Goal: Contribute content

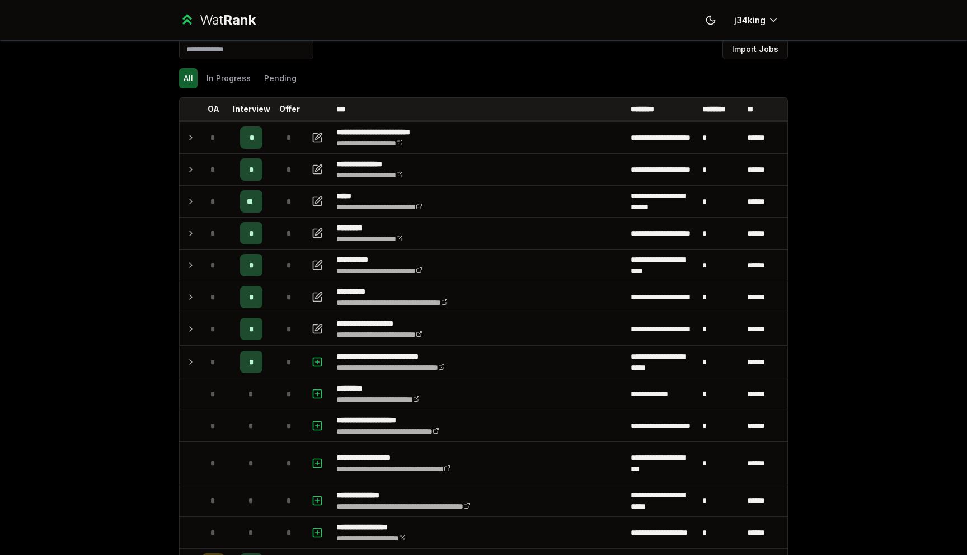
scroll to position [7, 0]
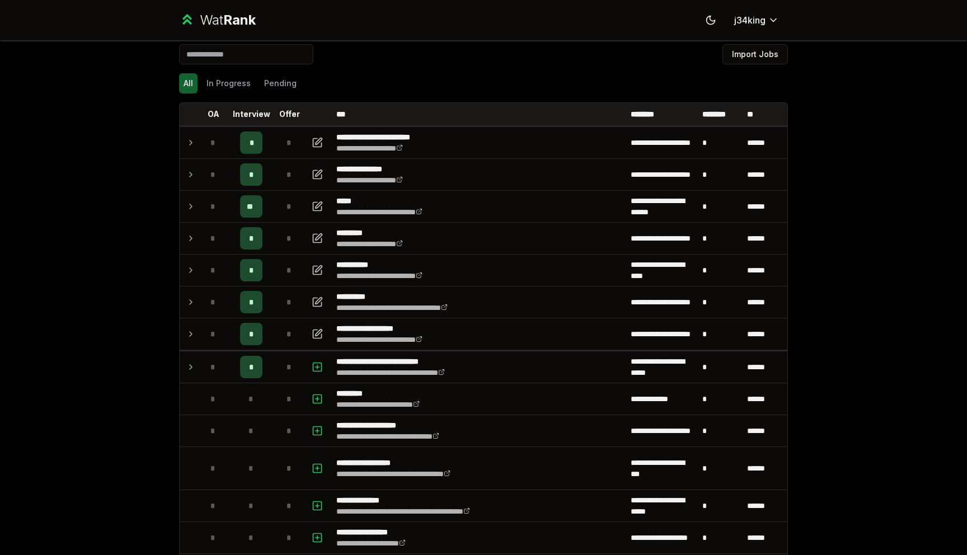
click at [98, 170] on div "**********" at bounding box center [483, 277] width 967 height 555
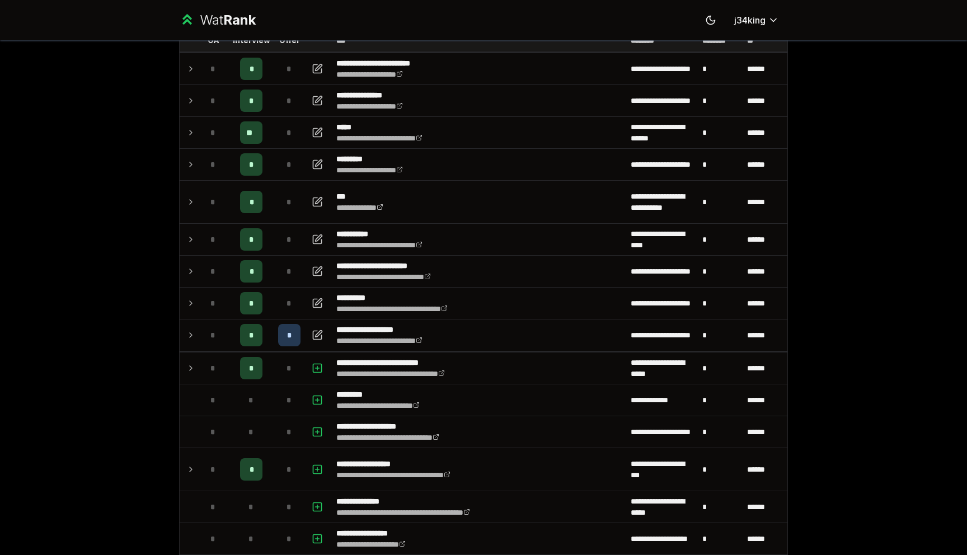
scroll to position [86, 0]
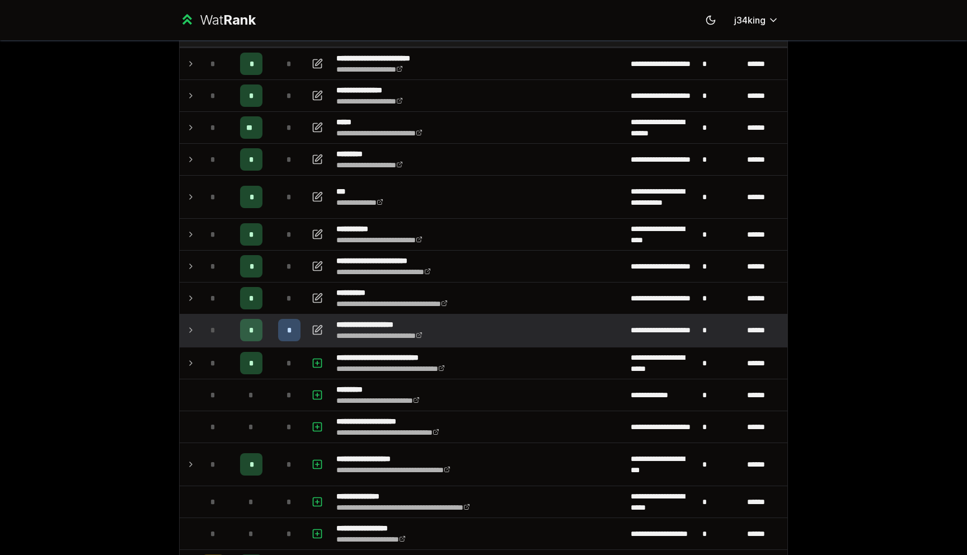
click at [196, 332] on td at bounding box center [189, 329] width 18 height 31
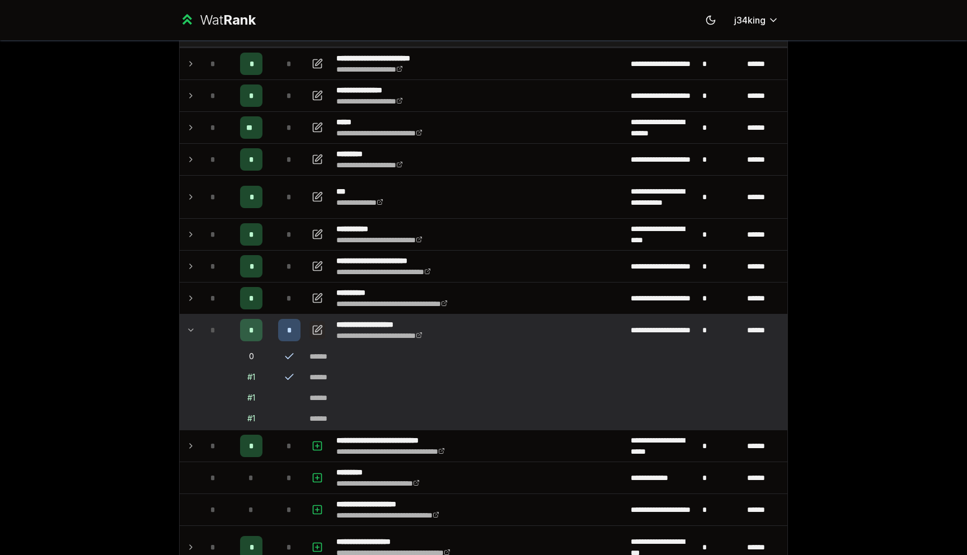
click at [319, 333] on icon "button" at bounding box center [317, 330] width 8 height 8
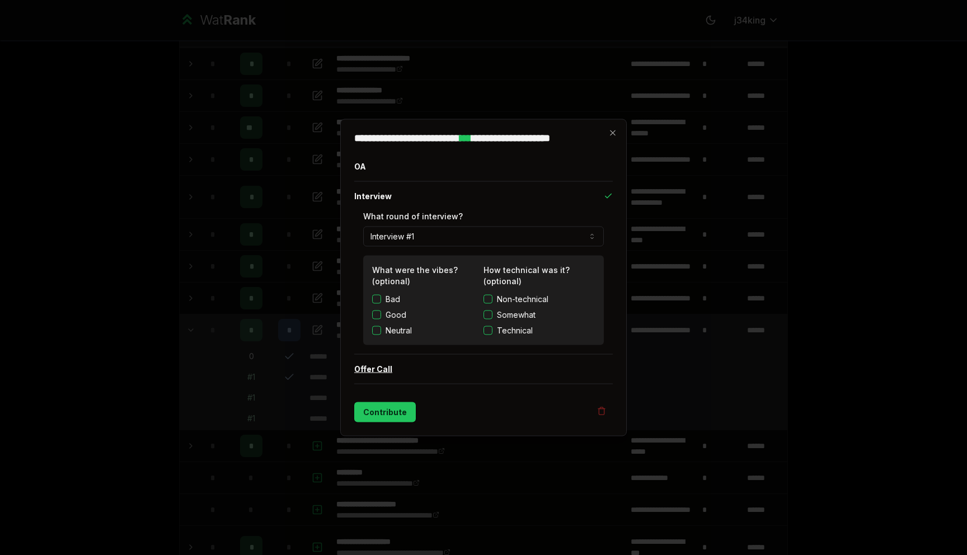
click at [396, 363] on button "Offer Call" at bounding box center [483, 369] width 259 height 29
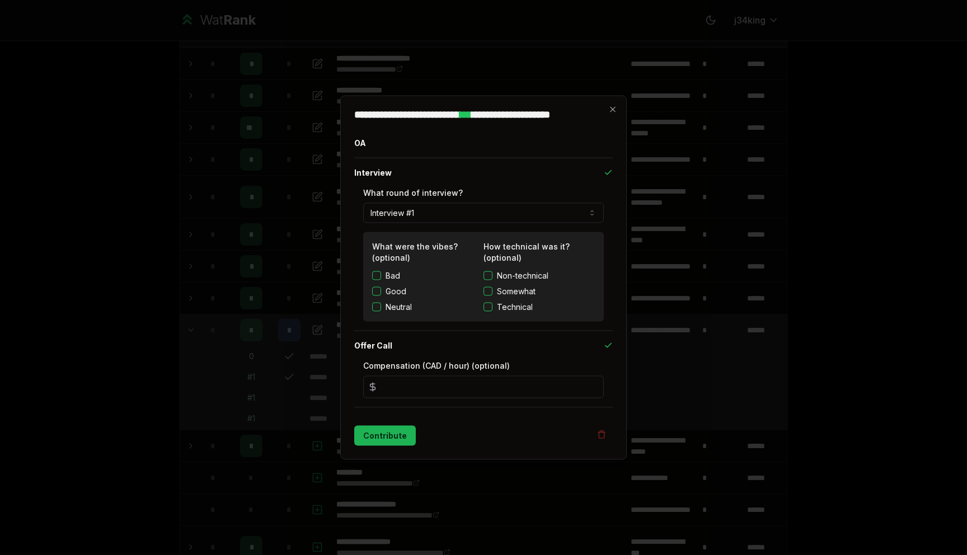
click at [393, 438] on button "Contribute" at bounding box center [385, 436] width 62 height 20
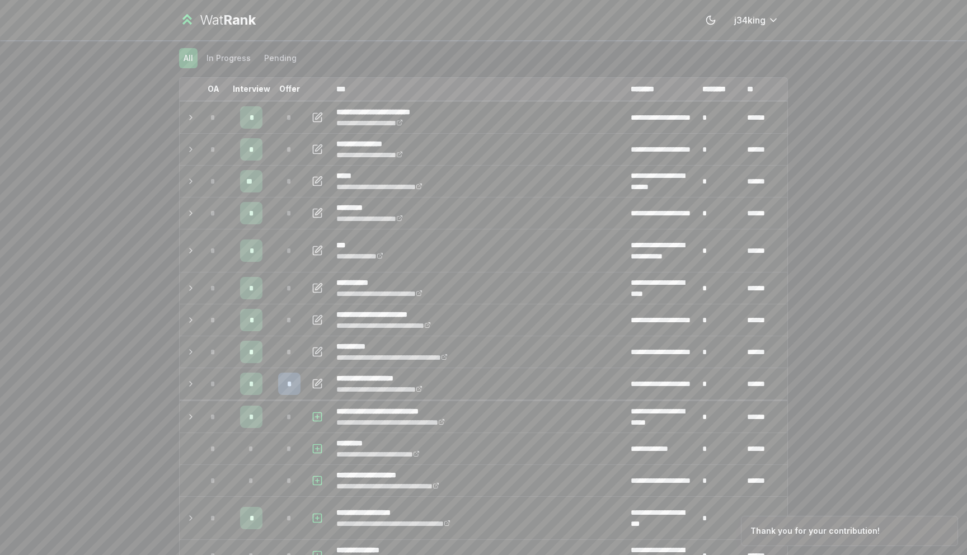
scroll to position [43, 0]
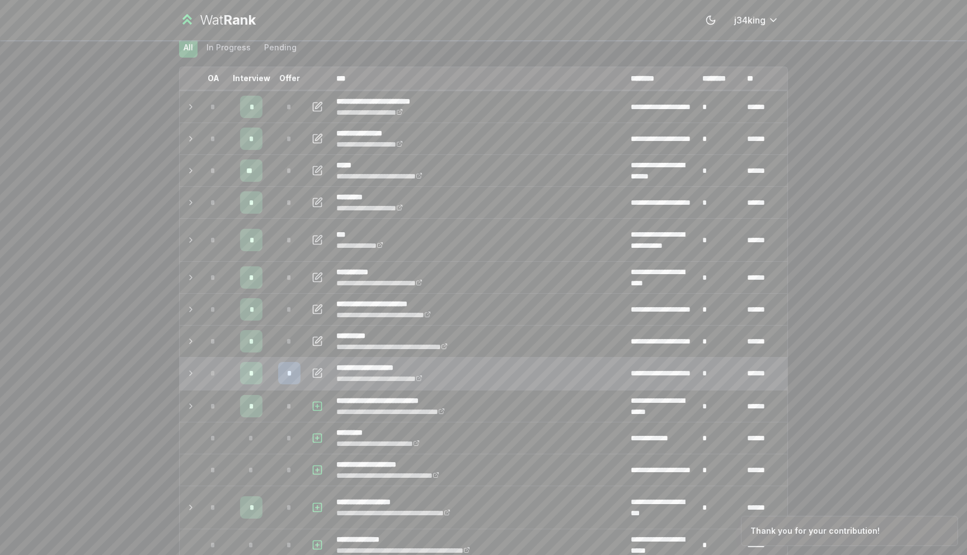
click at [199, 375] on td "*" at bounding box center [213, 373] width 31 height 31
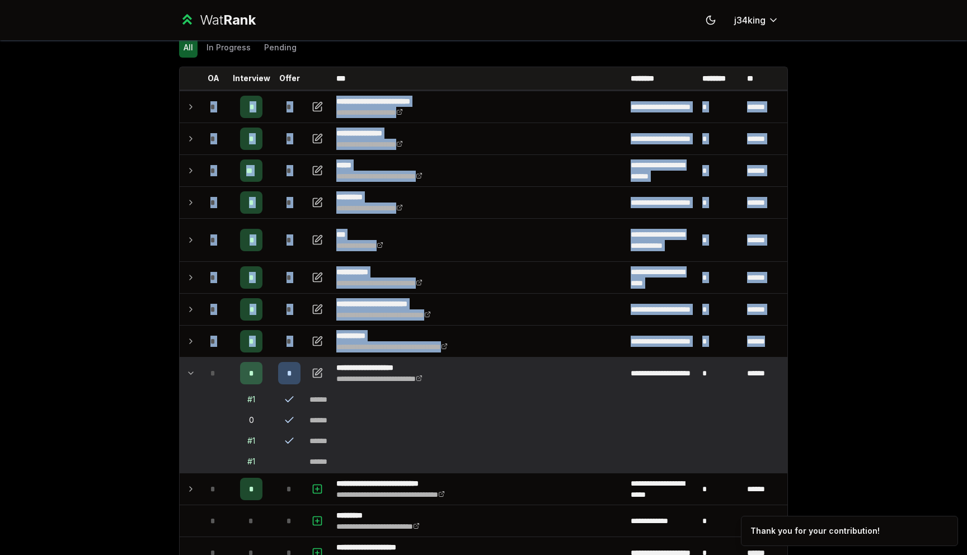
click at [184, 379] on td at bounding box center [189, 373] width 18 height 31
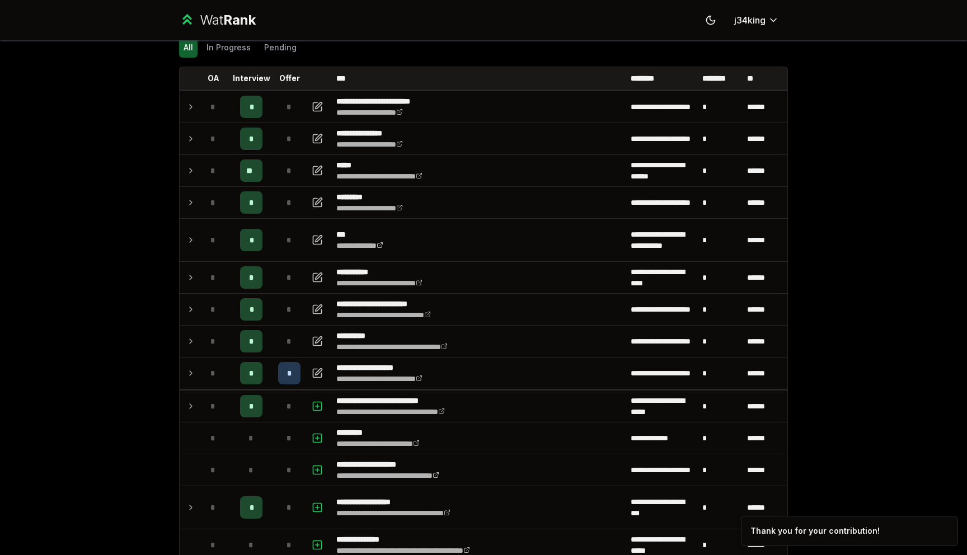
click at [138, 378] on div "**********" at bounding box center [483, 277] width 967 height 555
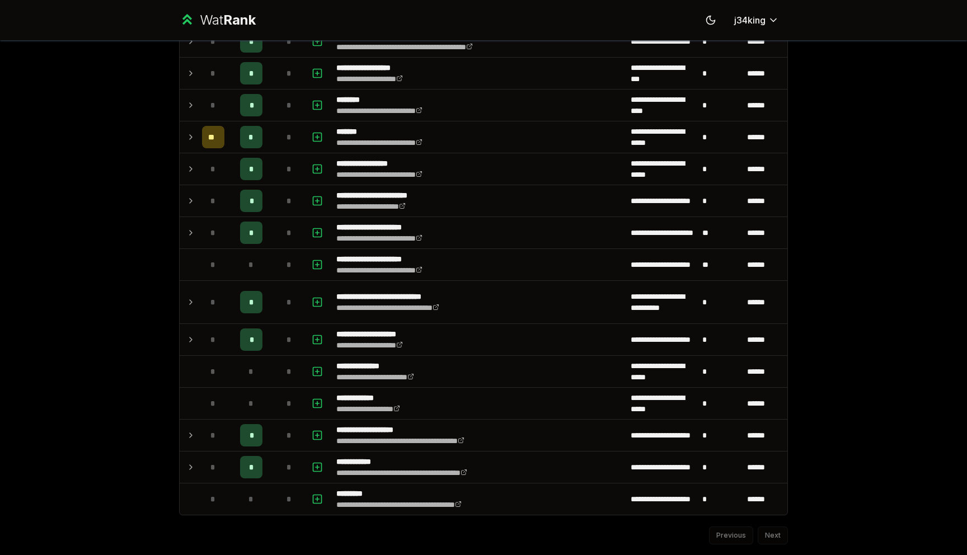
scroll to position [1277, 0]
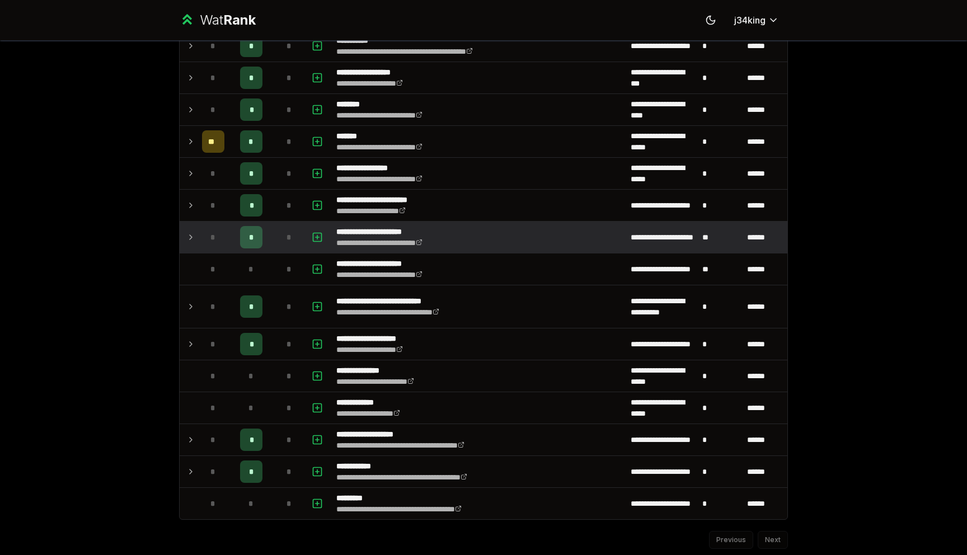
click at [187, 244] on td at bounding box center [189, 237] width 18 height 31
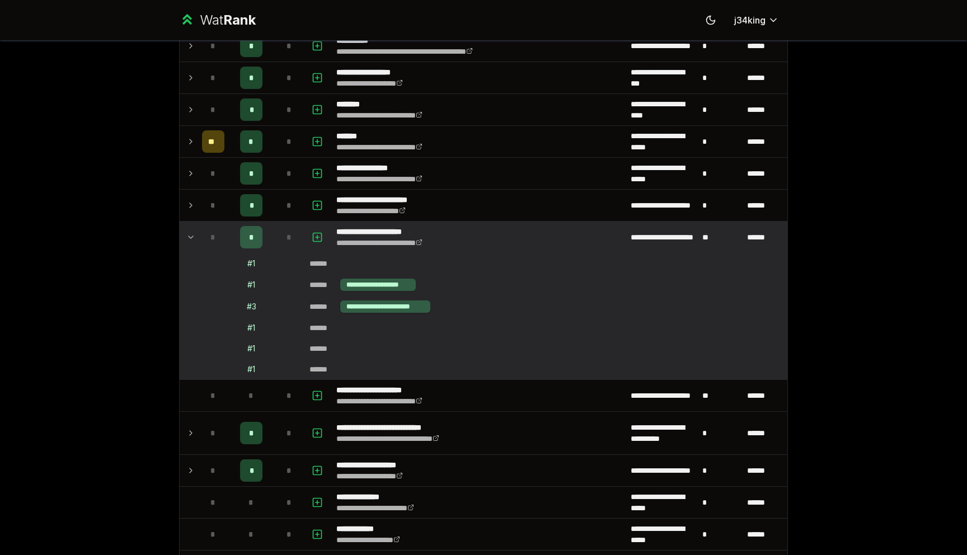
click at [187, 244] on td at bounding box center [189, 237] width 18 height 31
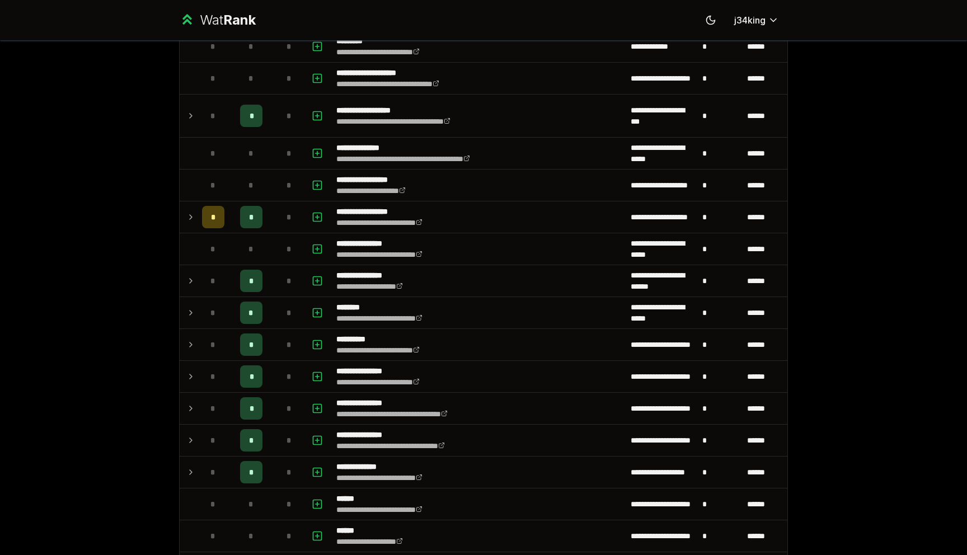
scroll to position [0, 0]
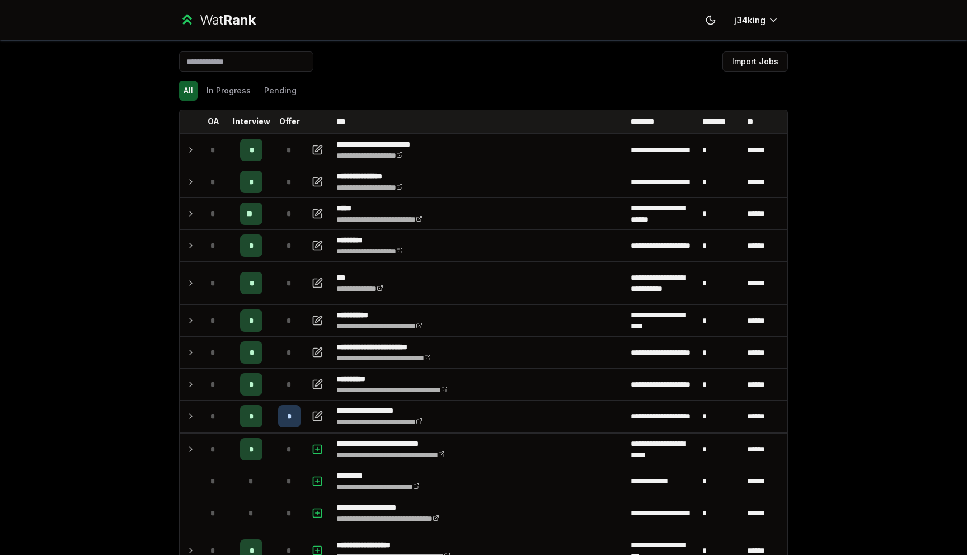
click at [152, 217] on div "**********" at bounding box center [483, 277] width 967 height 555
